Goal: Task Accomplishment & Management: Use online tool/utility

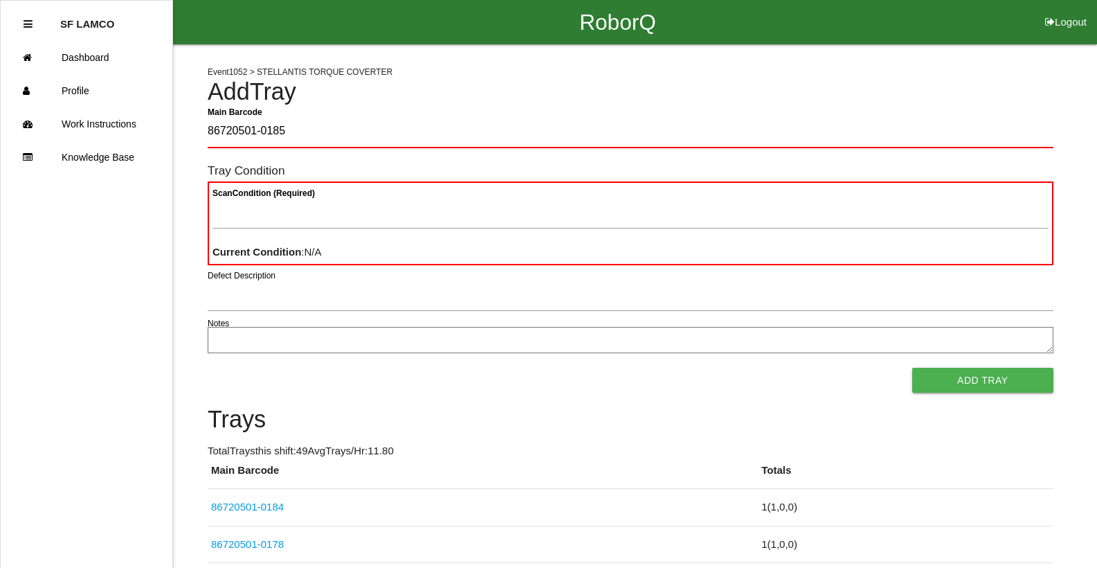
type Barcode "86720501-0185"
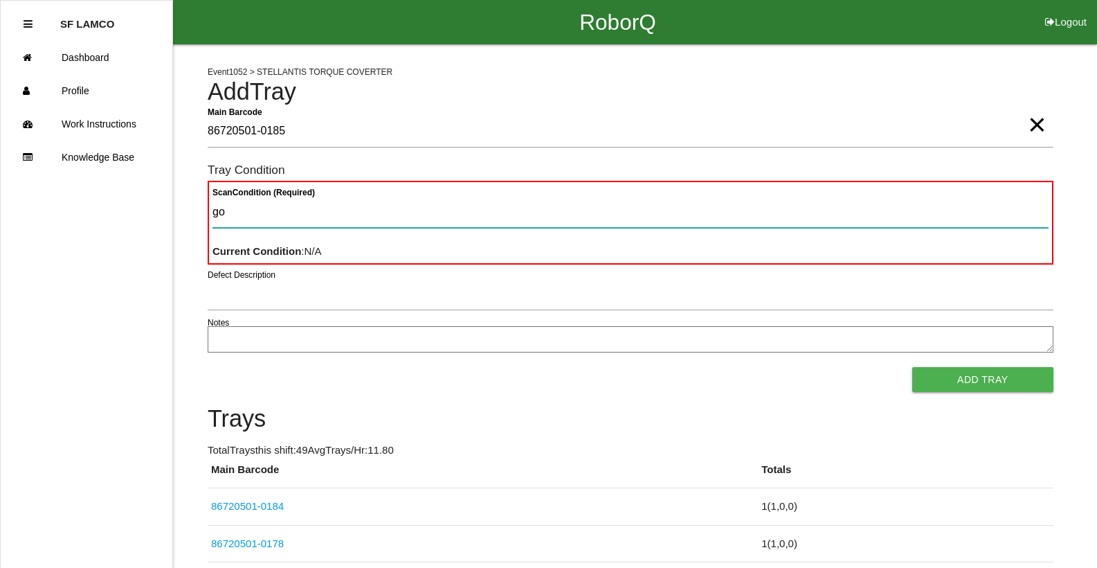
type Condition "goo"
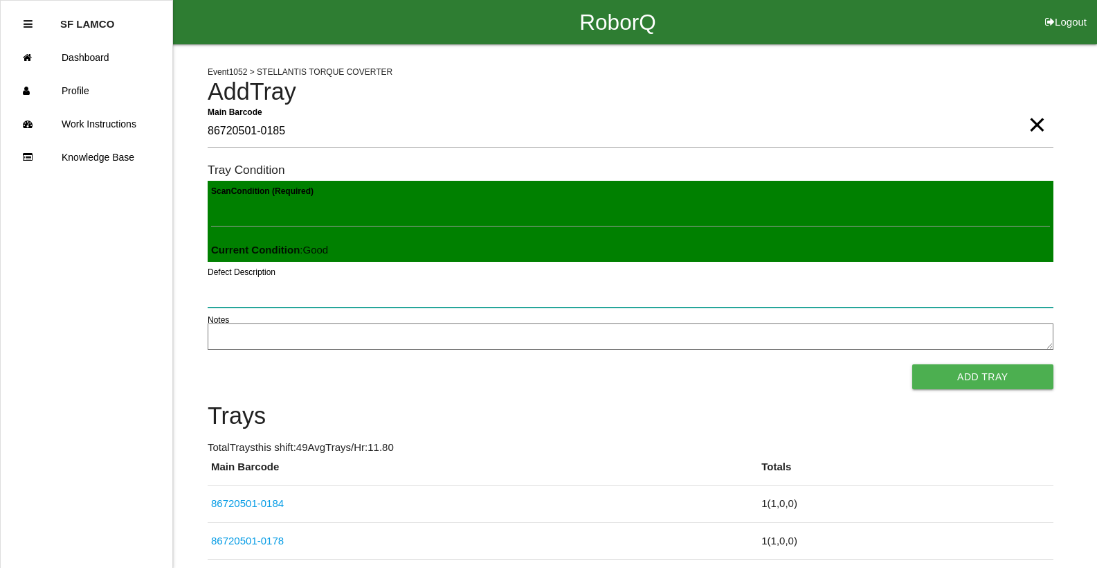
click at [912, 364] on button "Add Tray" at bounding box center [982, 376] width 141 height 25
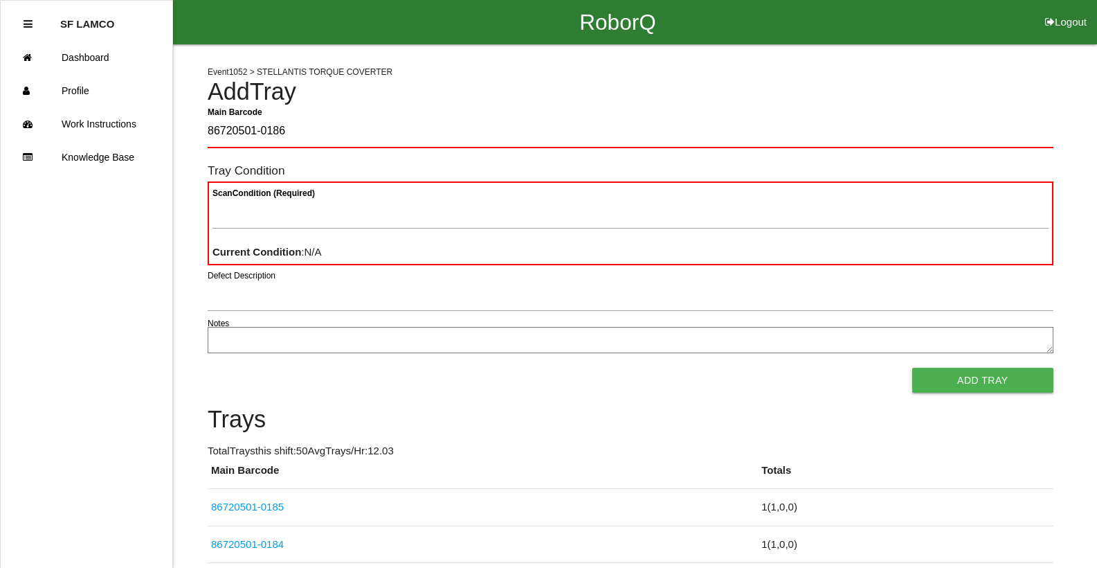
type Barcode "86720501-0186"
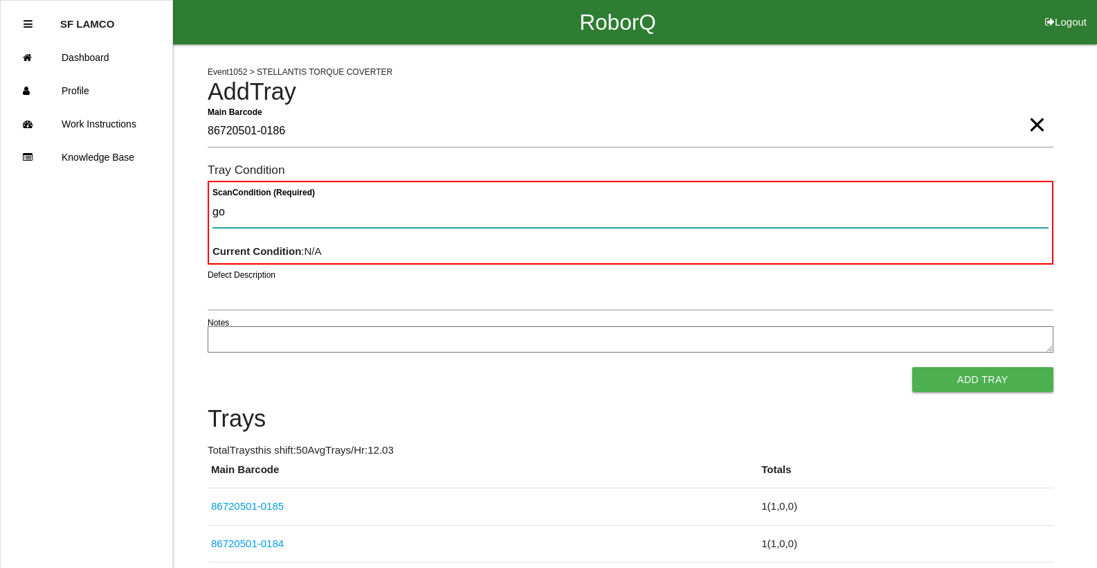
type Condition "goo"
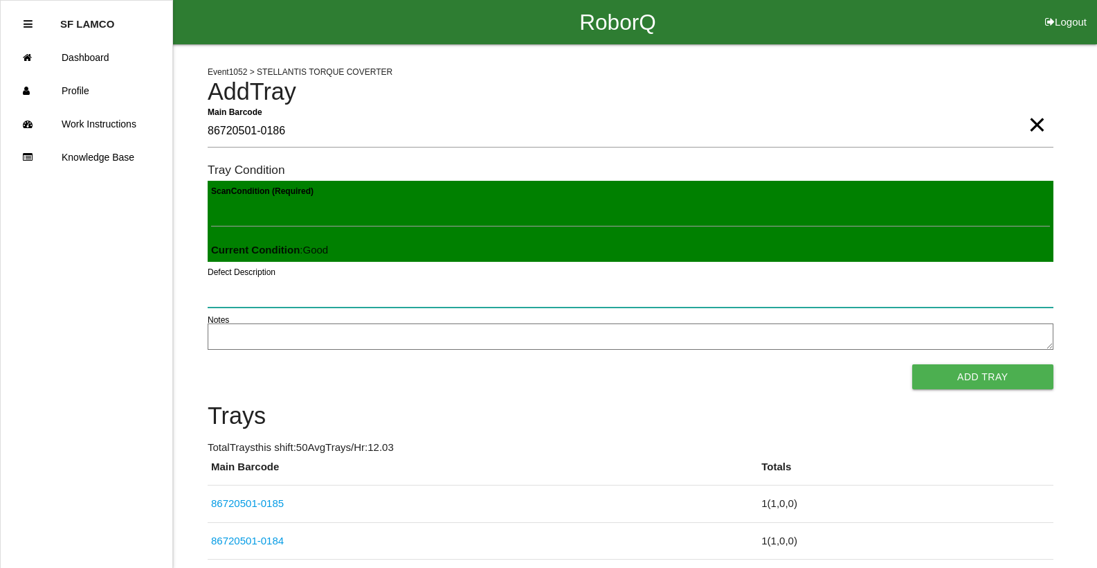
click at [912, 364] on button "Add Tray" at bounding box center [982, 376] width 141 height 25
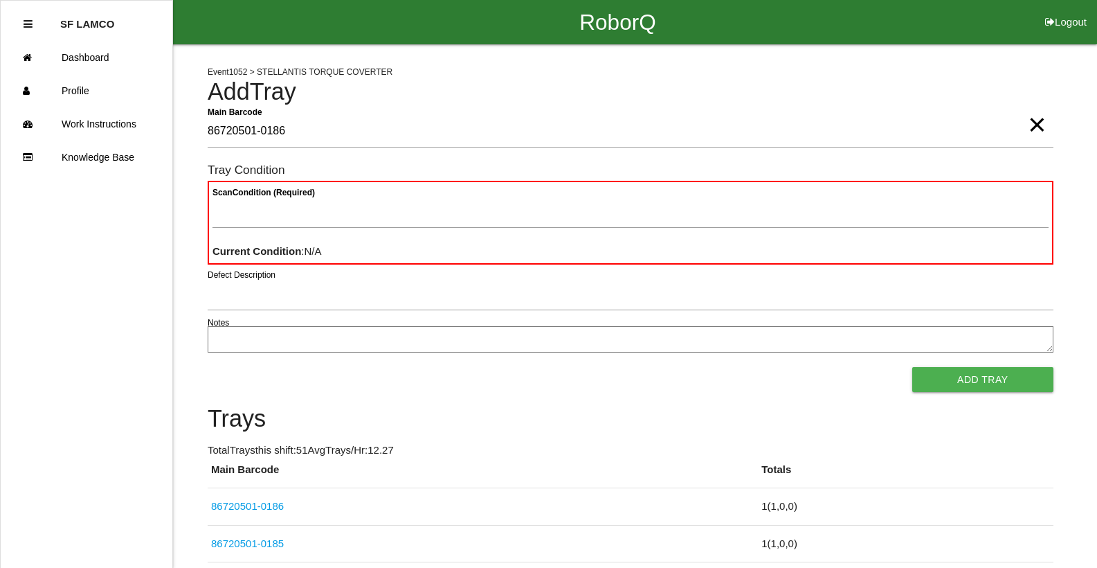
type Barcode "86720501-0186"
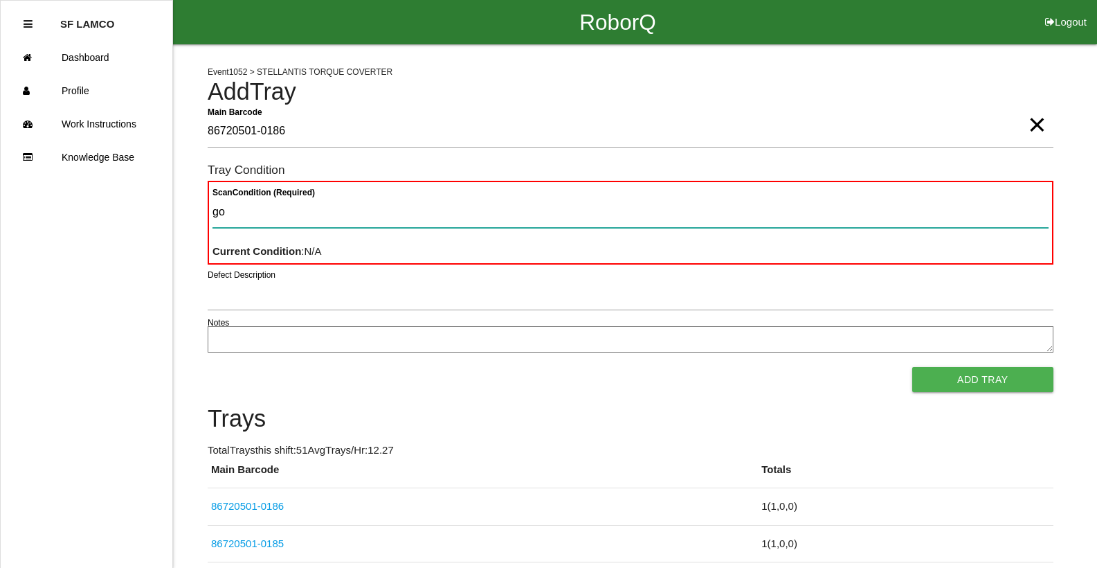
type Condition "goo"
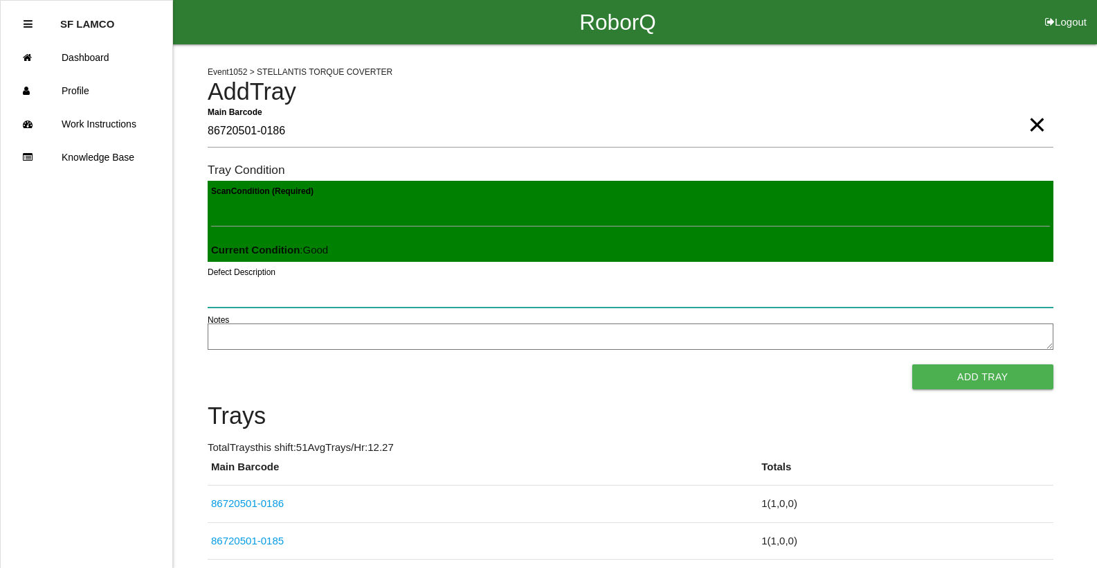
click at [912, 364] on button "Add Tray" at bounding box center [982, 376] width 141 height 25
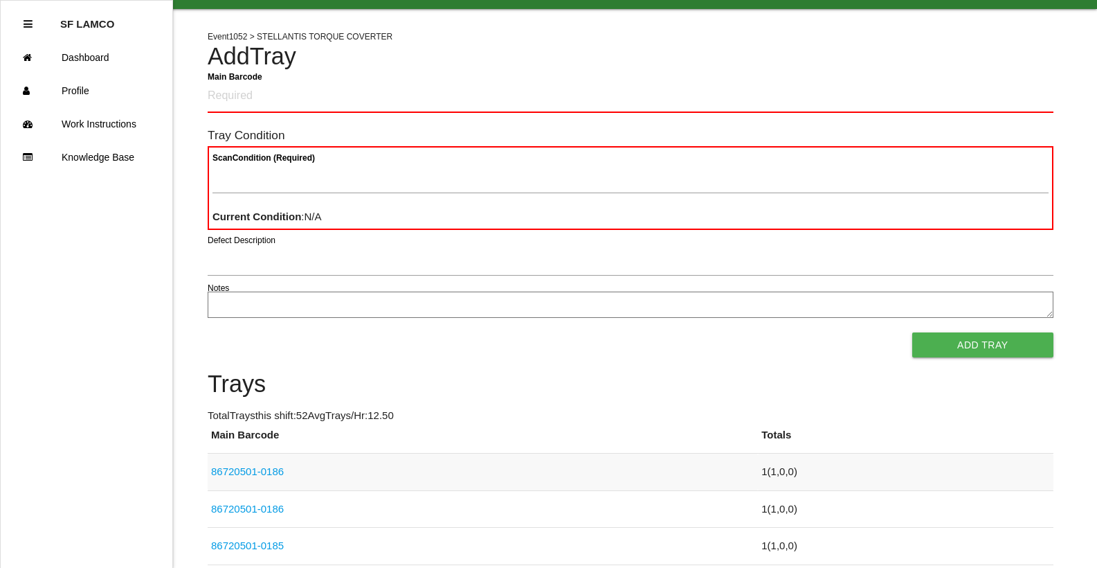
scroll to position [69, 0]
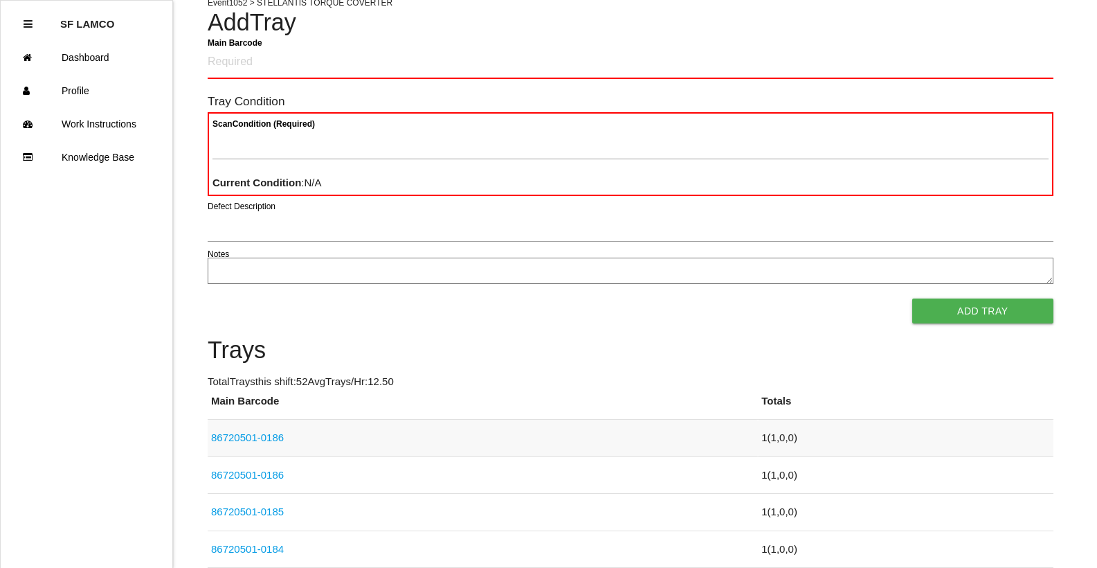
click at [256, 439] on link "86720501-0186" at bounding box center [247, 437] width 73 height 12
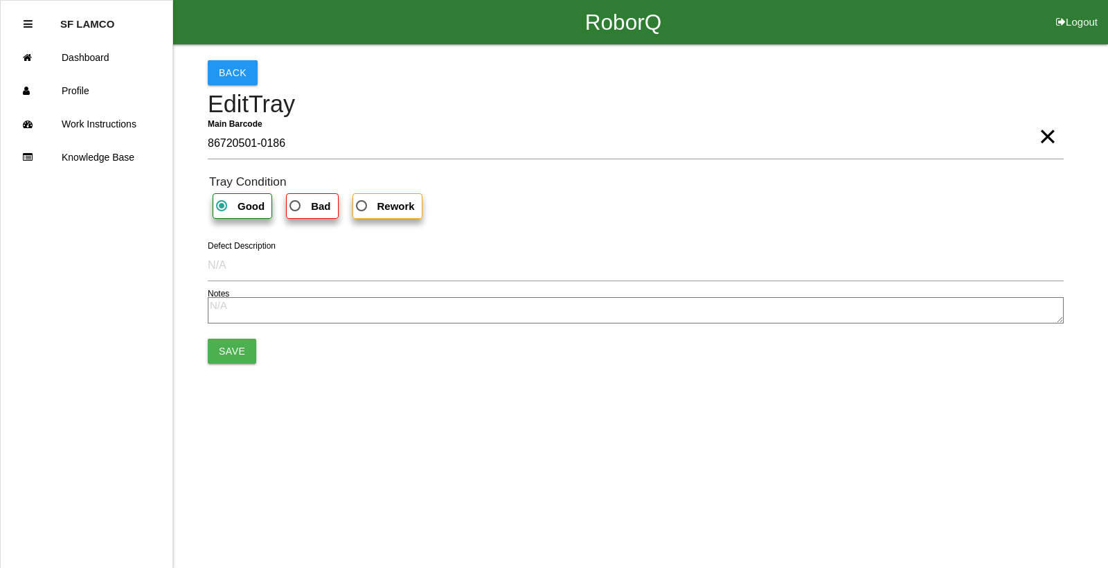
click at [1042, 136] on span "×" at bounding box center [1047, 123] width 18 height 28
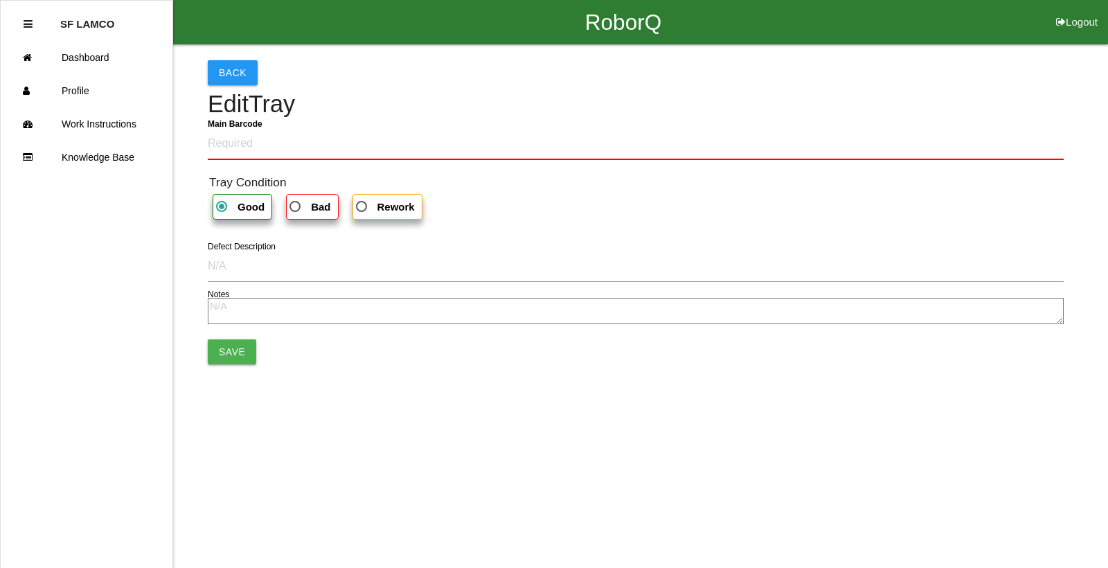
drag, startPoint x: 365, startPoint y: 208, endPoint x: 326, endPoint y: 235, distance: 46.8
click at [363, 209] on span "Rework" at bounding box center [384, 206] width 62 height 17
click at [362, 207] on input "Rework" at bounding box center [357, 202] width 9 height 9
radio input "true"
click at [229, 208] on span "Good" at bounding box center [238, 206] width 51 height 17
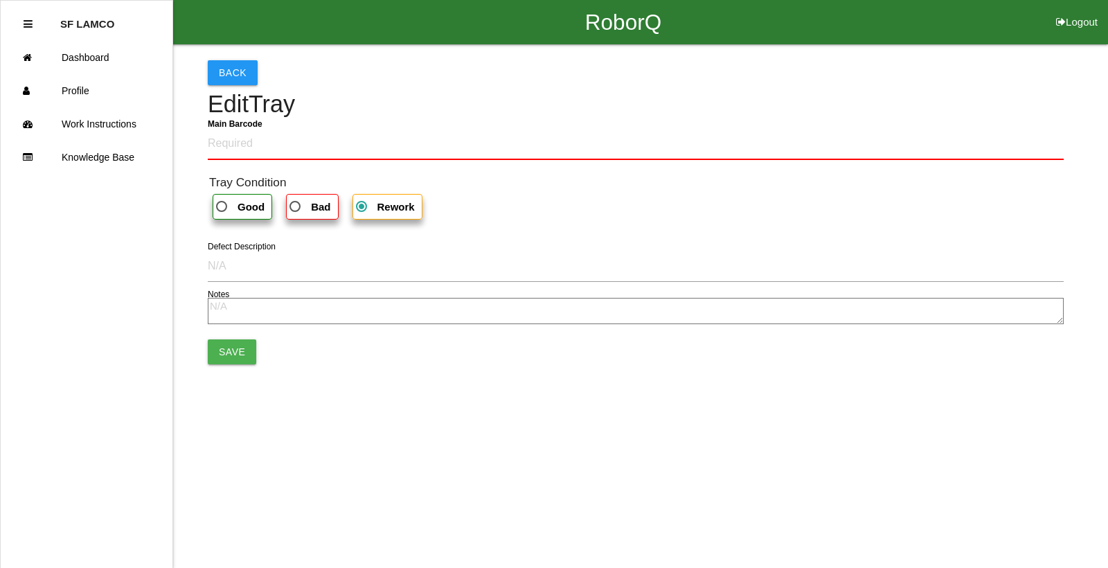
click at [222, 207] on input "Good" at bounding box center [217, 202] width 9 height 9
radio input "true"
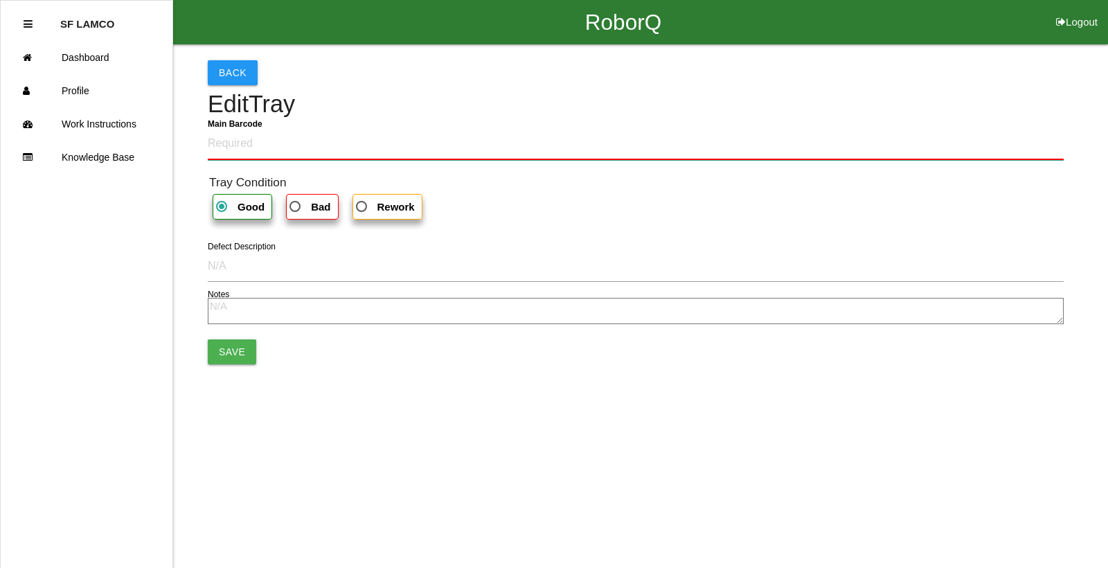
click at [268, 152] on Barcode "Main Barcode" at bounding box center [636, 143] width 856 height 33
click at [464, 128] on Barcode "Main Barcode" at bounding box center [636, 143] width 856 height 33
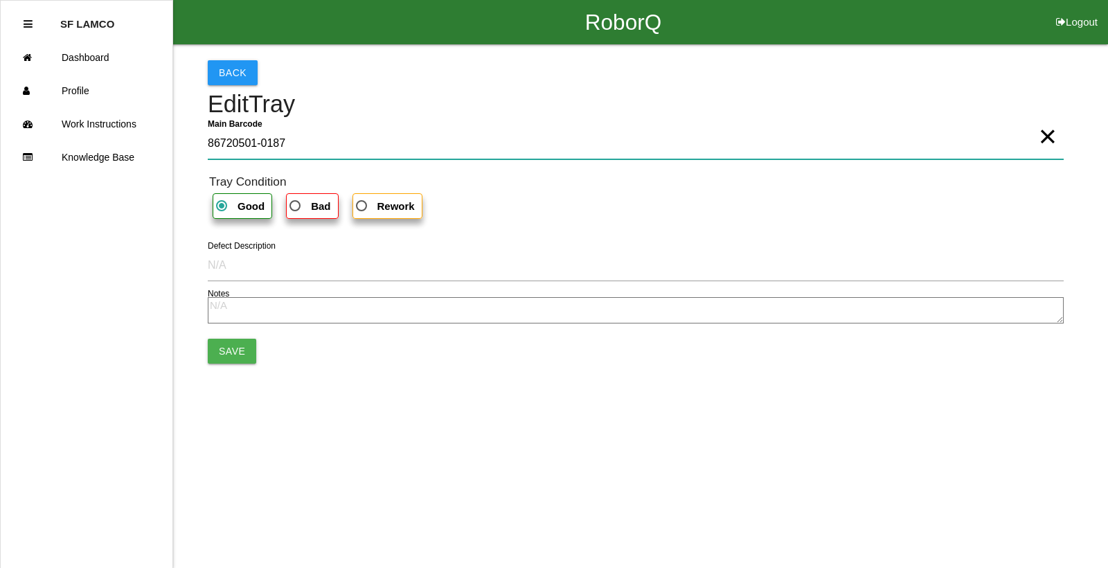
type Barcode "86720501-0187"
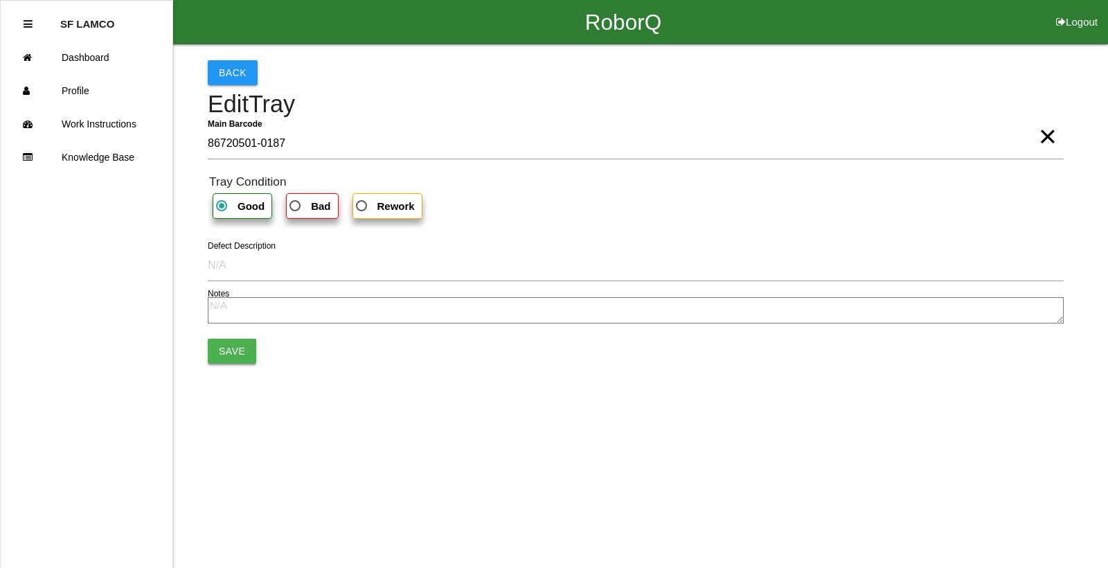
click at [215, 348] on button "Save" at bounding box center [232, 350] width 48 height 25
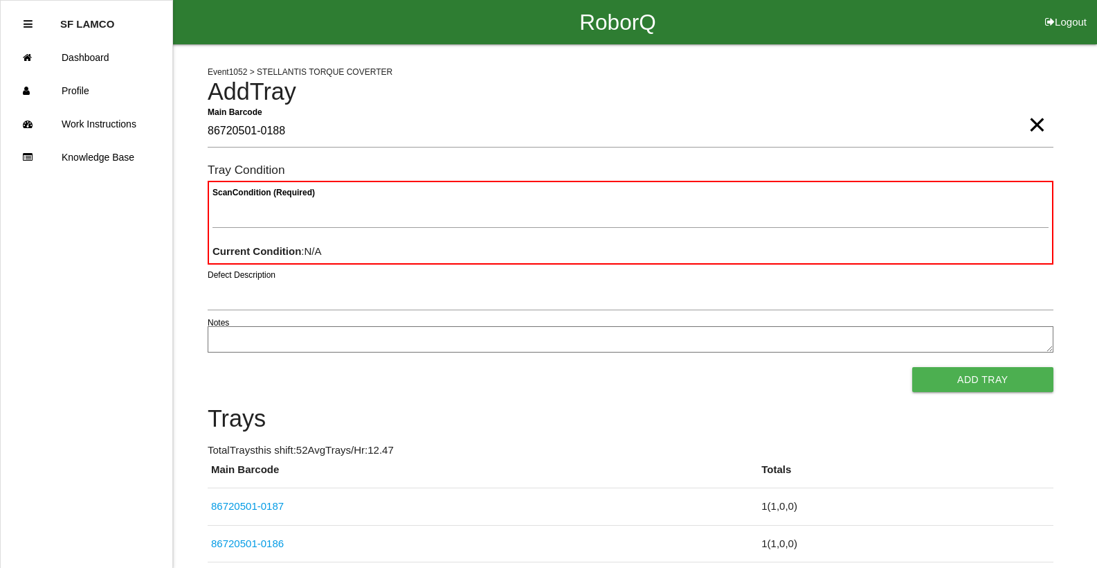
type Barcode "86720501-0188"
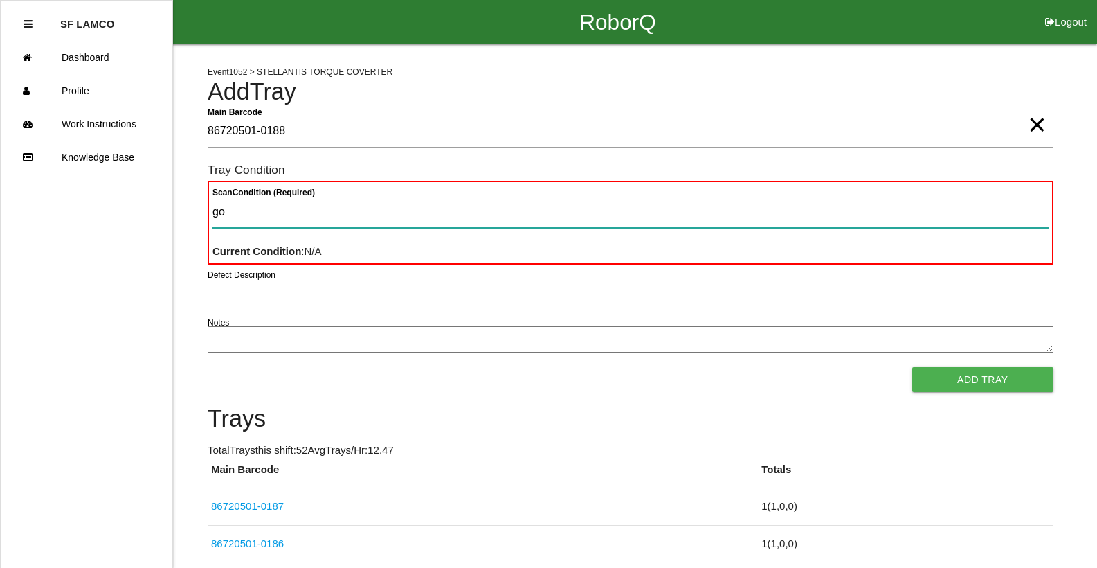
type Condition "goo"
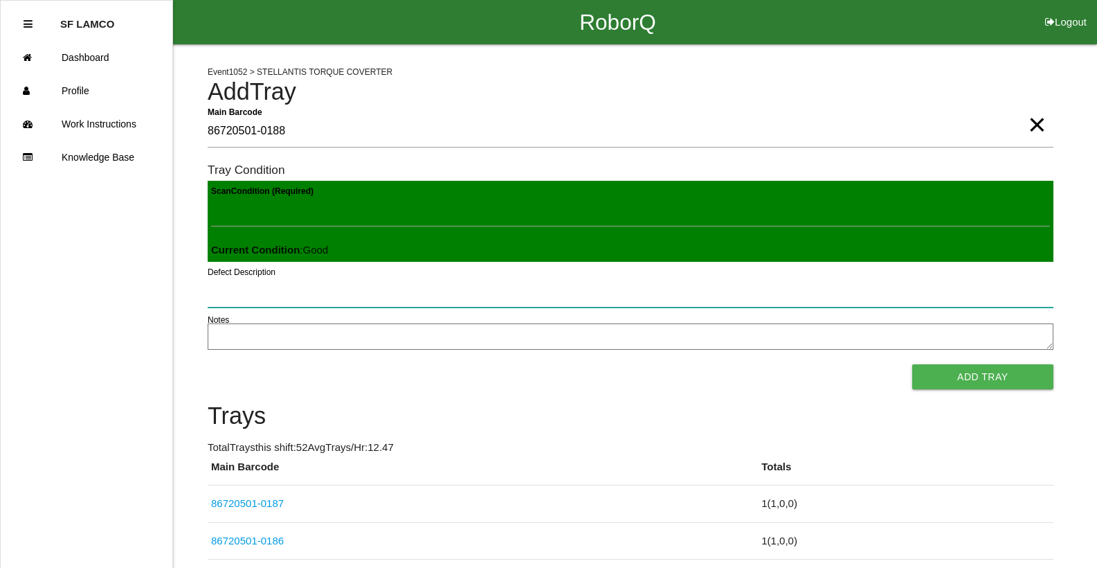
click at [912, 364] on button "Add Tray" at bounding box center [982, 376] width 141 height 25
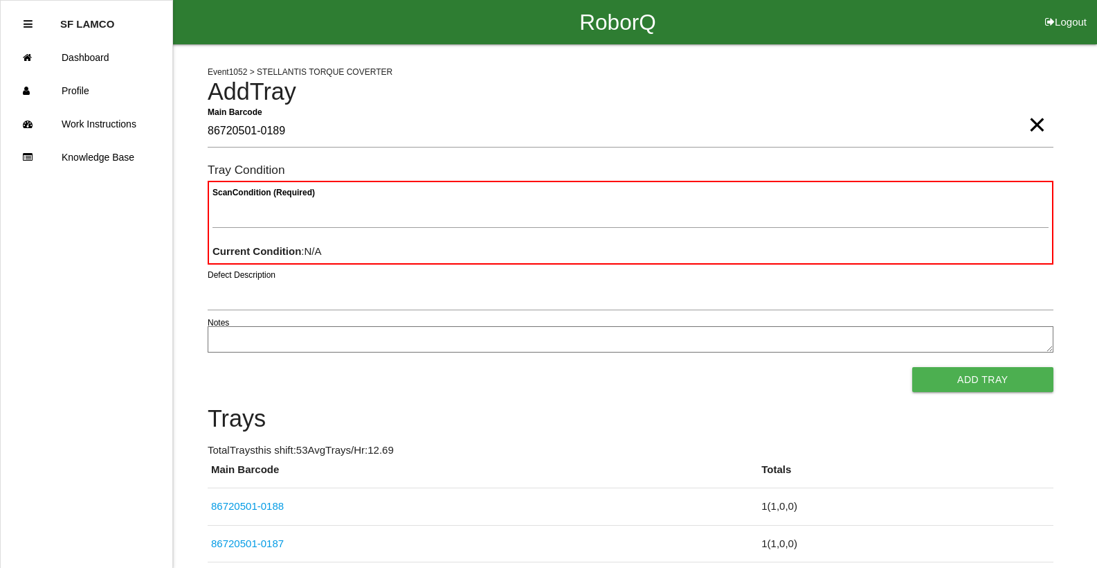
type Barcode "86720501-0189"
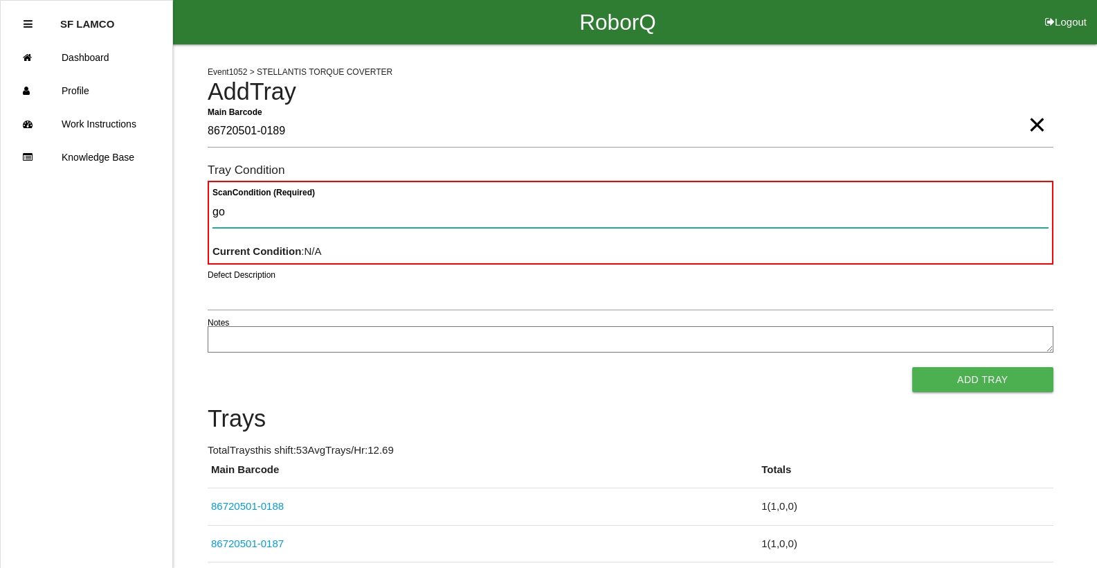
type Condition "goo"
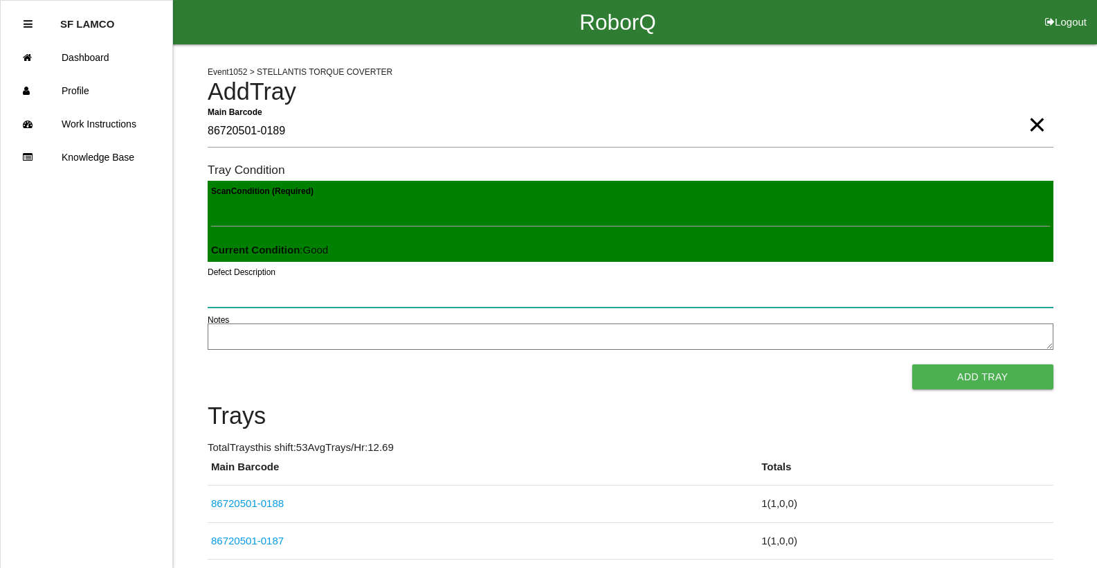
click at [912, 364] on button "Add Tray" at bounding box center [982, 376] width 141 height 25
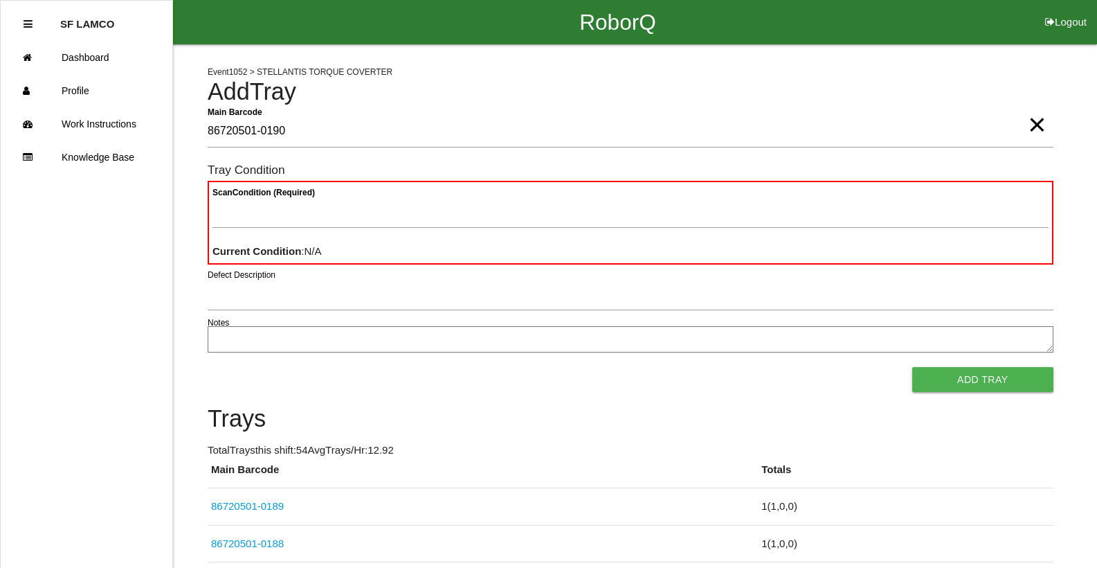
type Barcode "86720501-0190"
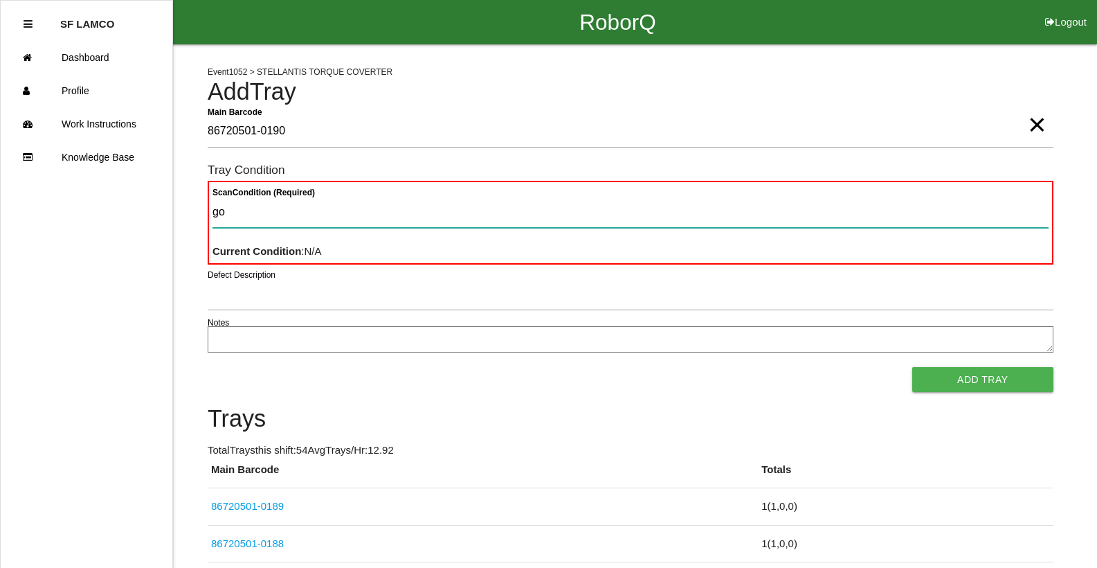
type Condition "goo"
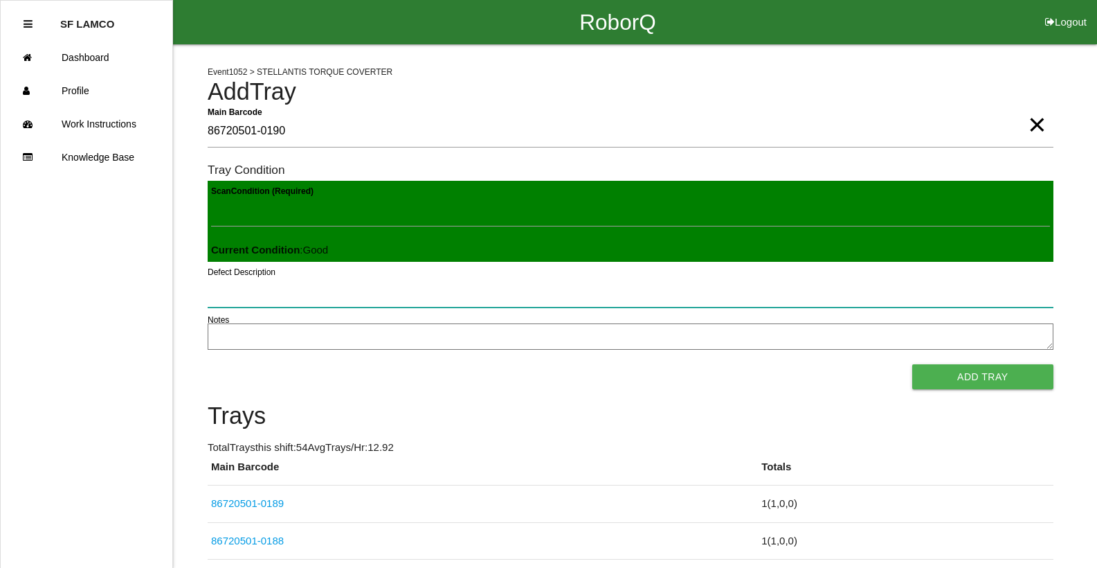
click at [912, 364] on button "Add Tray" at bounding box center [982, 376] width 141 height 25
